Goal: Information Seeking & Learning: Learn about a topic

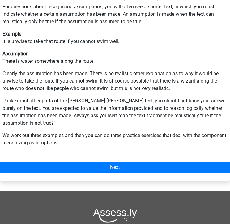
scroll to position [112, 0]
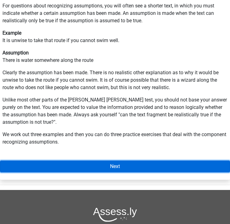
click at [186, 170] on link "Next" at bounding box center [115, 167] width 230 height 12
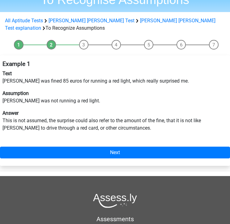
scroll to position [44, 0]
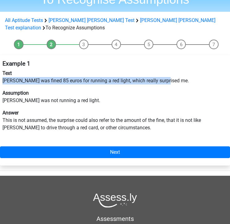
drag, startPoint x: 170, startPoint y: 83, endPoint x: -13, endPoint y: 83, distance: 182.8
click at [0, 83] on html "Register Nederlands English" at bounding box center [115, 148] width 230 height 384
copy p "[PERSON_NAME] was fined 85 euros for running a red light, which really surprise…"
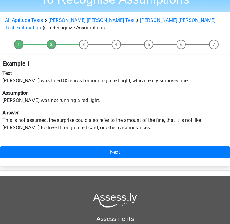
click at [72, 104] on p "Assumption [PERSON_NAME] was not running a red light." at bounding box center [115, 97] width 226 height 15
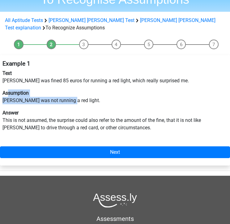
drag, startPoint x: 46, startPoint y: 99, endPoint x: 8, endPoint y: 96, distance: 37.3
click at [8, 96] on p "Assumption [PERSON_NAME] was not running a red light." at bounding box center [115, 97] width 226 height 15
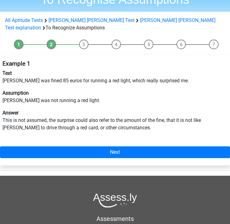
drag, startPoint x: 8, startPoint y: 96, endPoint x: 72, endPoint y: 110, distance: 65.1
click at [72, 110] on p "Answer This is not assumed, the surprise could also refer to the amount of the …" at bounding box center [115, 120] width 226 height 22
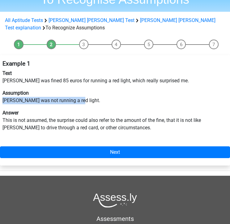
drag, startPoint x: 79, startPoint y: 99, endPoint x: 2, endPoint y: 100, distance: 77.8
click at [2, 100] on div "Example 1 Text [PERSON_NAME] was fined 85 euros for running a red light, which …" at bounding box center [115, 98] width 230 height 81
copy p "[PERSON_NAME] was not running a red light."
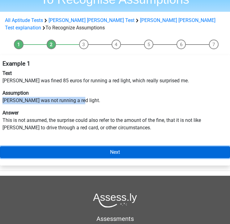
click at [80, 150] on link "Next" at bounding box center [115, 153] width 230 height 12
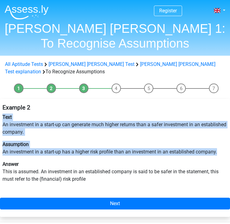
drag, startPoint x: 221, startPoint y: 151, endPoint x: 1, endPoint y: 117, distance: 222.0
click at [1, 117] on div "Example 2 Text An investment in a start-up can generate much higher returns tha…" at bounding box center [115, 146] width 230 height 89
copy div "Text An investment in a start-up can generate much higher returns than a safer …"
click at [71, 196] on div "Example 2 Text An investment in a start-up can generate much higher returns tha…" at bounding box center [115, 158] width 230 height 118
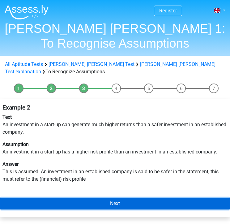
click at [90, 202] on link "Next" at bounding box center [115, 204] width 230 height 12
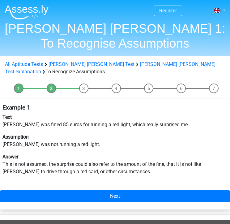
scroll to position [44, 0]
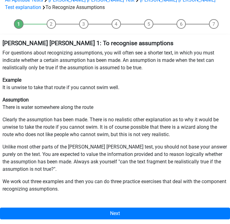
scroll to position [60, 0]
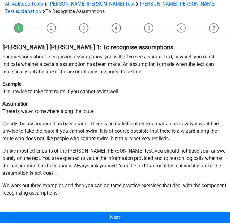
click at [100, 111] on p "Assumption There is water somewhere along the route" at bounding box center [115, 107] width 226 height 15
